Goal: Task Accomplishment & Management: Manage account settings

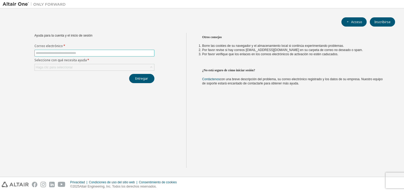
click at [62, 51] on input "text" at bounding box center [94, 53] width 117 height 4
click at [52, 53] on input "text" at bounding box center [94, 53] width 117 height 4
click at [43, 87] on div "Ayuda para la cuenta y el inicio de sesión Correo electrónico * Seleccione con …" at bounding box center [95, 100] width 184 height 135
click at [51, 57] on form "Correo electrónico * Seleccione con qué necesita ayuda * Haga clic para selecci…" at bounding box center [94, 57] width 120 height 27
click at [52, 54] on input "text" at bounding box center [94, 53] width 117 height 4
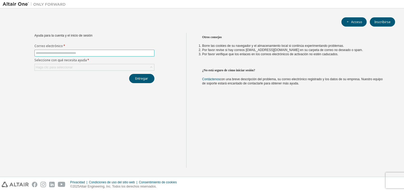
click at [52, 53] on input "text" at bounding box center [94, 53] width 117 height 4
click at [76, 53] on input "text" at bounding box center [94, 53] width 117 height 4
type input "**********"
click at [146, 68] on div "Haga clic para seleccionar" at bounding box center [94, 67] width 119 height 6
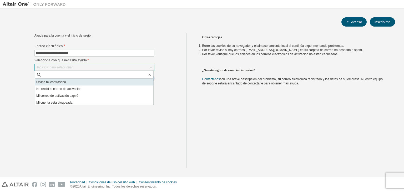
click at [109, 82] on li "Olvidé mi contraseña" at bounding box center [94, 82] width 118 height 7
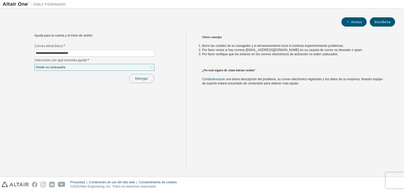
click at [145, 80] on font "Entregar" at bounding box center [141, 78] width 13 height 4
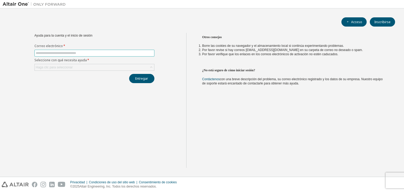
click at [62, 51] on input "text" at bounding box center [94, 53] width 117 height 4
click at [64, 83] on div "Ayuda para la cuenta y el inicio de sesión Correo electrónico * Seleccione con …" at bounding box center [95, 100] width 184 height 135
click at [49, 54] on input "text" at bounding box center [94, 53] width 117 height 4
type input "**********"
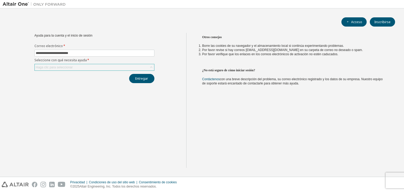
click at [143, 69] on div "Haga clic para seleccionar" at bounding box center [94, 67] width 119 height 6
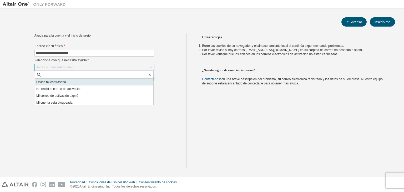
click at [76, 82] on li "Olvidé mi contraseña" at bounding box center [94, 82] width 118 height 7
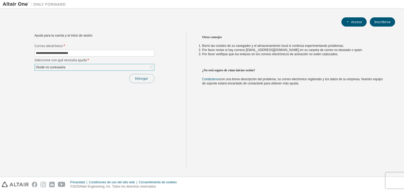
click at [136, 80] on font "Entregar" at bounding box center [141, 78] width 13 height 4
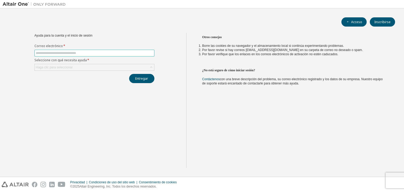
click at [76, 51] on span at bounding box center [94, 53] width 120 height 7
click at [91, 56] on span at bounding box center [94, 53] width 120 height 7
click at [90, 55] on input "text" at bounding box center [94, 53] width 117 height 4
paste input "**********"
type input "**********"
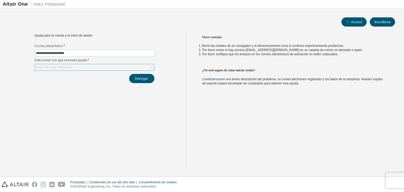
click at [118, 69] on div "Haga clic para seleccionar" at bounding box center [94, 67] width 119 height 6
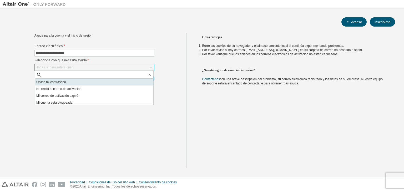
click at [94, 80] on li "Olvidé mi contraseña" at bounding box center [94, 82] width 118 height 7
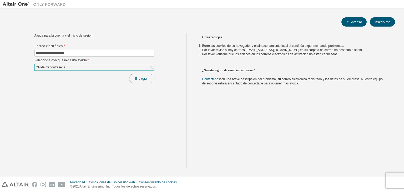
click at [146, 79] on font "Entregar" at bounding box center [141, 78] width 13 height 4
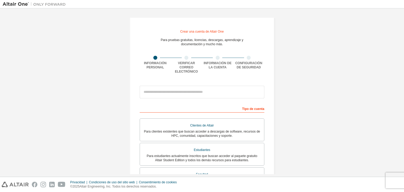
click at [184, 59] on div at bounding box center [186, 58] width 4 height 4
click at [216, 57] on div at bounding box center [218, 58] width 4 height 4
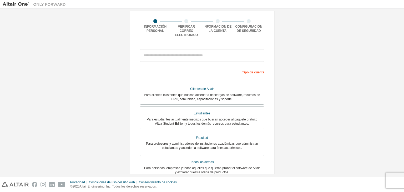
scroll to position [105, 0]
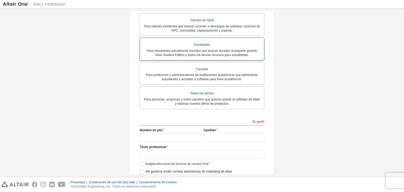
click at [204, 49] on font "Para estudiantes actualmente inscritos que buscan acceder al paquete gratuito A…" at bounding box center [202, 53] width 110 height 8
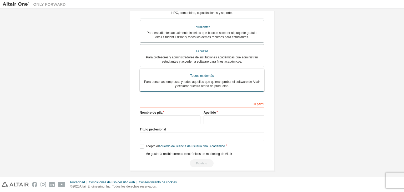
scroll to position [9, 0]
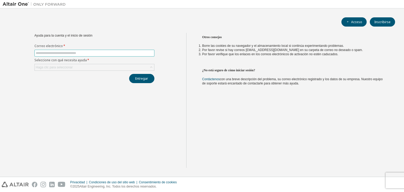
click at [73, 52] on input "text" at bounding box center [94, 53] width 117 height 4
type input "**********"
click at [137, 70] on div "Haga clic para seleccionar" at bounding box center [94, 67] width 119 height 6
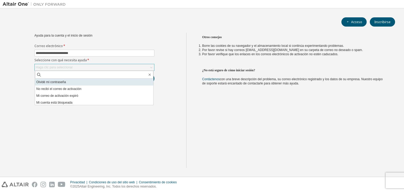
click at [92, 82] on li "Olvidé mi contraseña" at bounding box center [94, 82] width 118 height 7
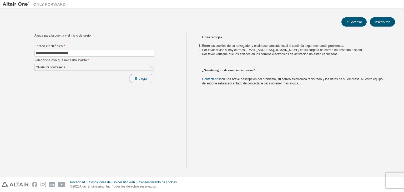
click at [139, 81] on button "Entregar" at bounding box center [141, 78] width 25 height 9
